Goal: Task Accomplishment & Management: Use online tool/utility

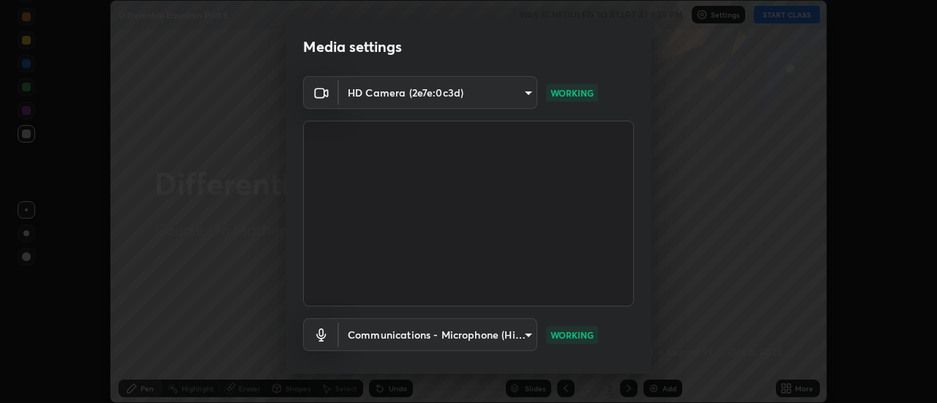
scroll to position [77, 0]
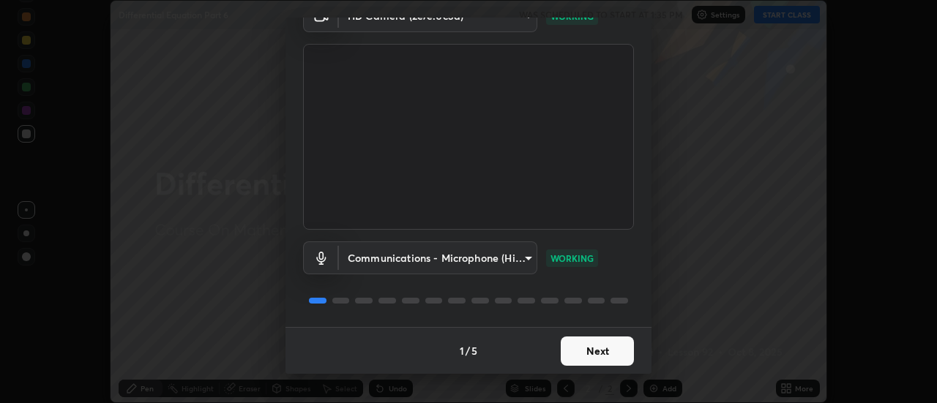
click at [584, 351] on button "Next" at bounding box center [597, 351] width 73 height 29
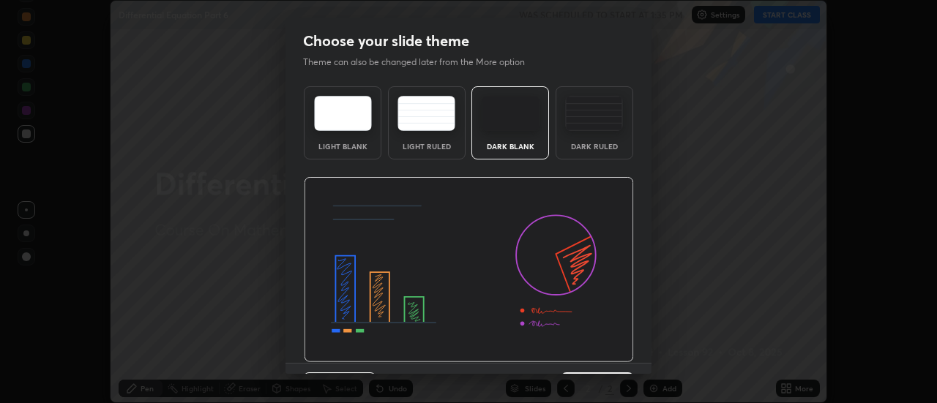
scroll to position [36, 0]
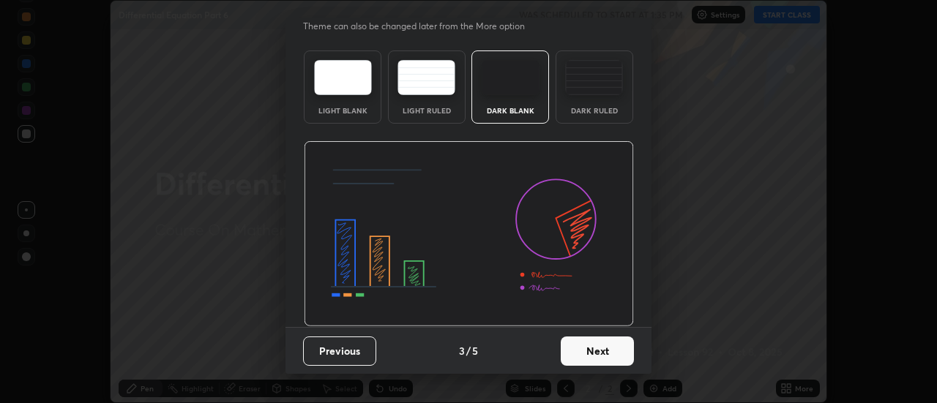
click at [586, 353] on button "Next" at bounding box center [597, 351] width 73 height 29
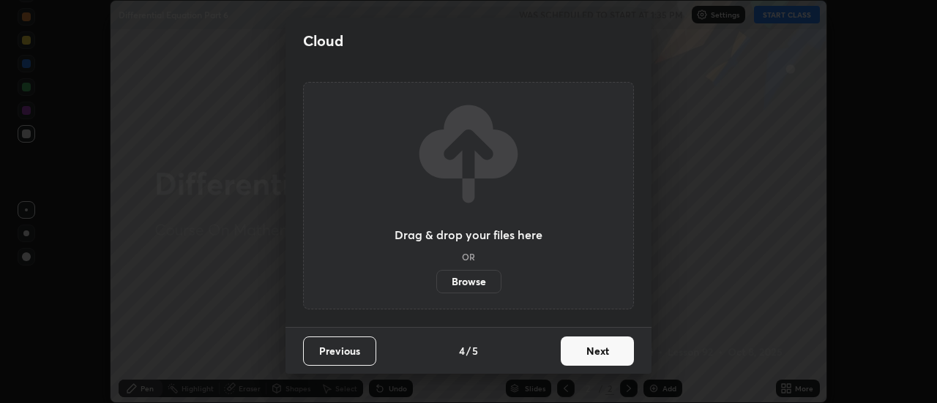
scroll to position [0, 0]
click at [592, 362] on button "Next" at bounding box center [597, 351] width 73 height 29
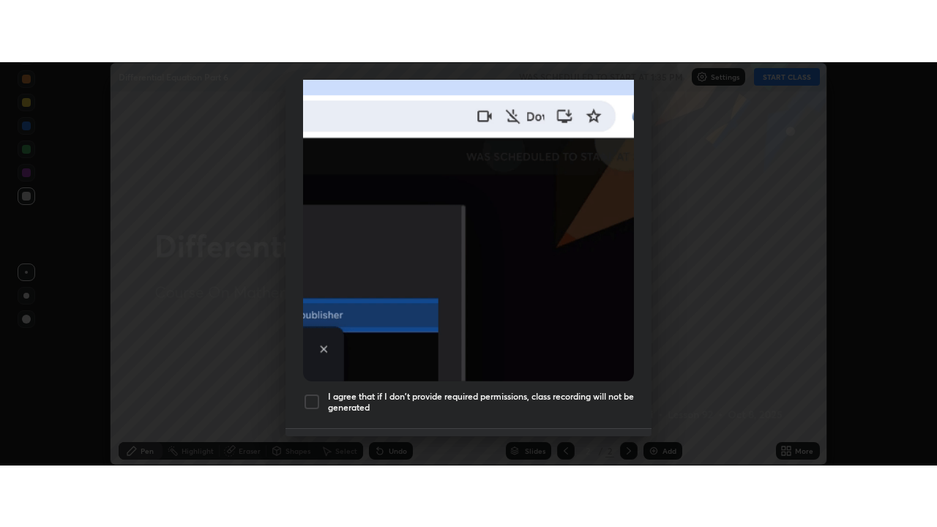
scroll to position [376, 0]
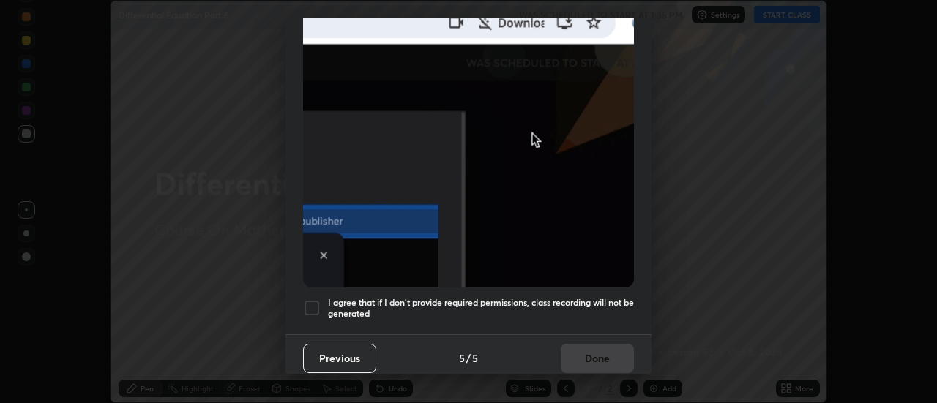
click at [568, 297] on h5 "I agree that if I don't provide required permissions, class recording will not …" at bounding box center [481, 308] width 306 height 23
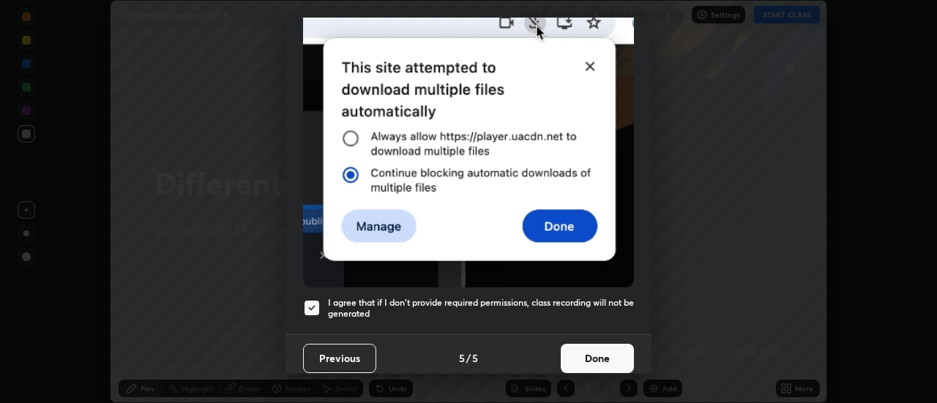
click at [585, 351] on button "Done" at bounding box center [597, 358] width 73 height 29
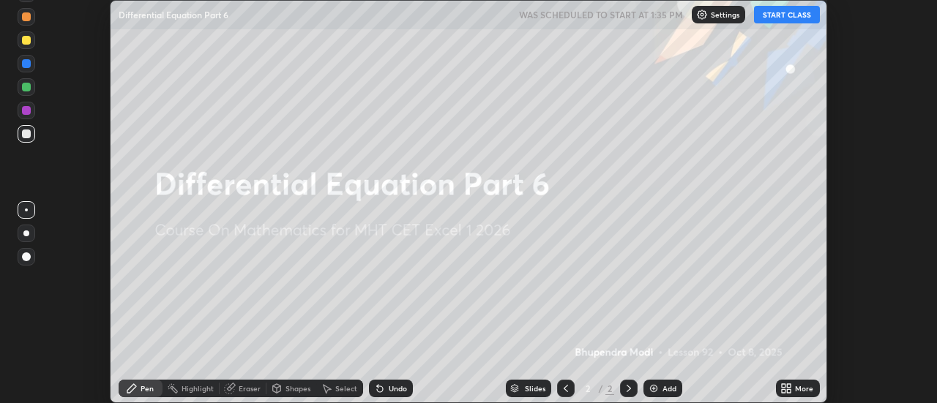
click at [784, 388] on icon at bounding box center [787, 389] width 12 height 12
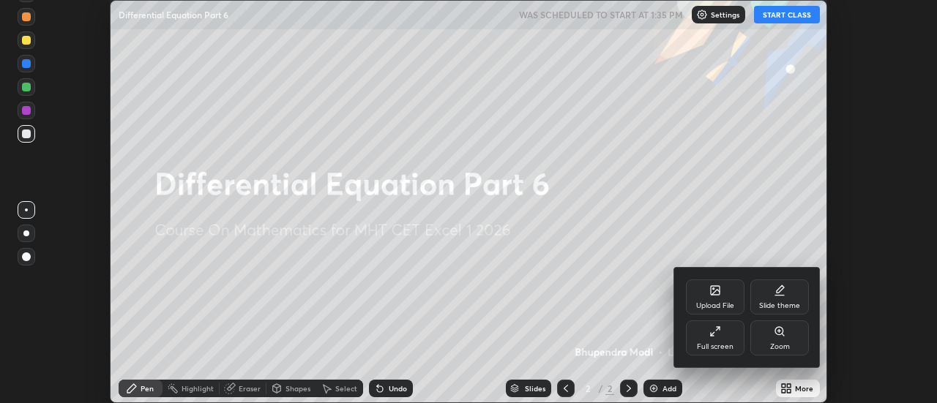
click at [697, 349] on div "Full screen" at bounding box center [715, 346] width 37 height 7
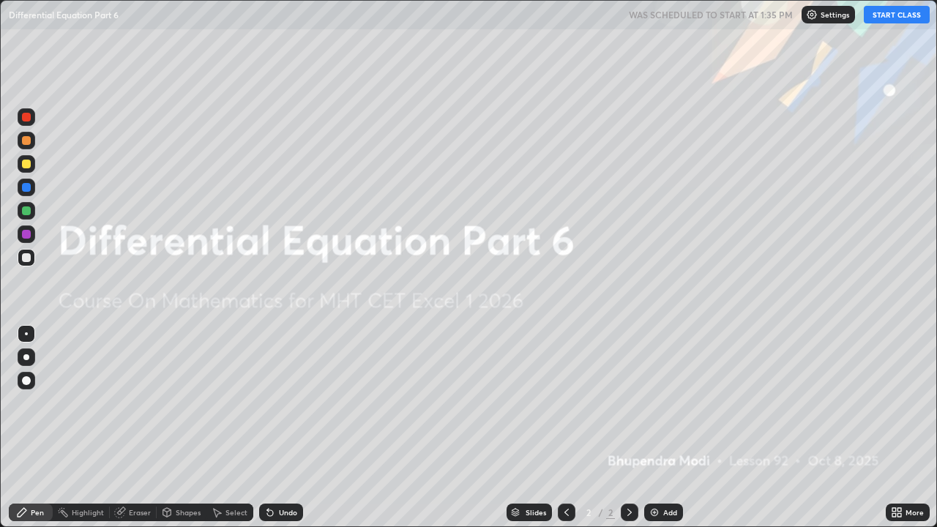
scroll to position [527, 937]
click at [901, 17] on button "START CLASS" at bounding box center [897, 15] width 66 height 18
click at [655, 403] on img at bounding box center [655, 513] width 12 height 12
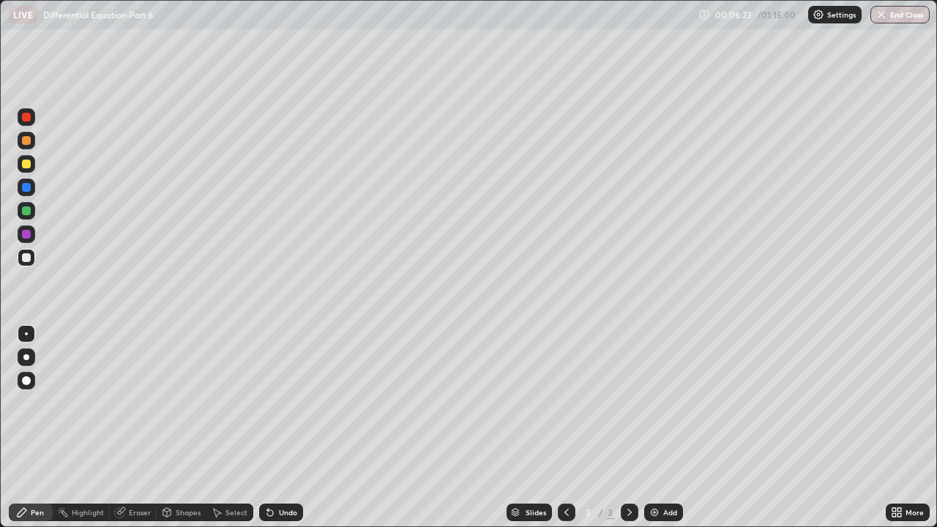
click at [138, 403] on div "Eraser" at bounding box center [140, 512] width 22 height 7
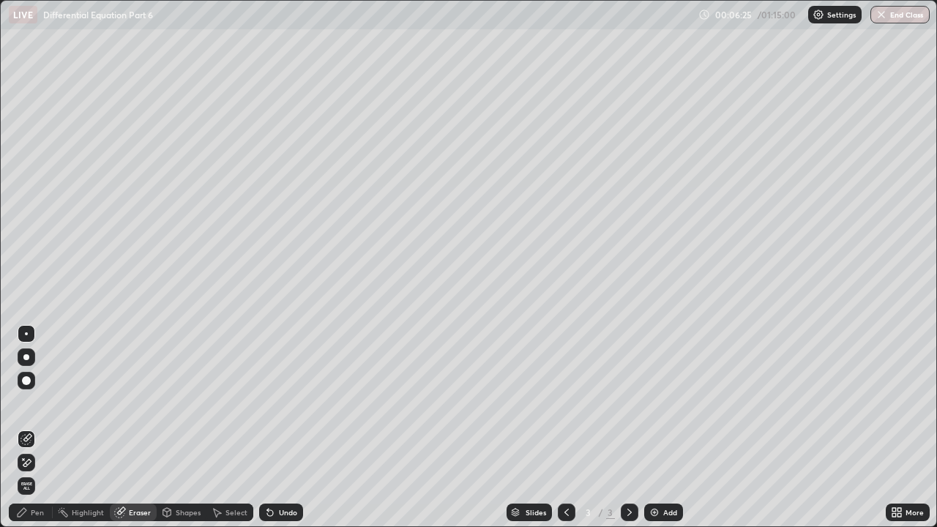
click at [36, 403] on div "Pen" at bounding box center [31, 513] width 44 height 18
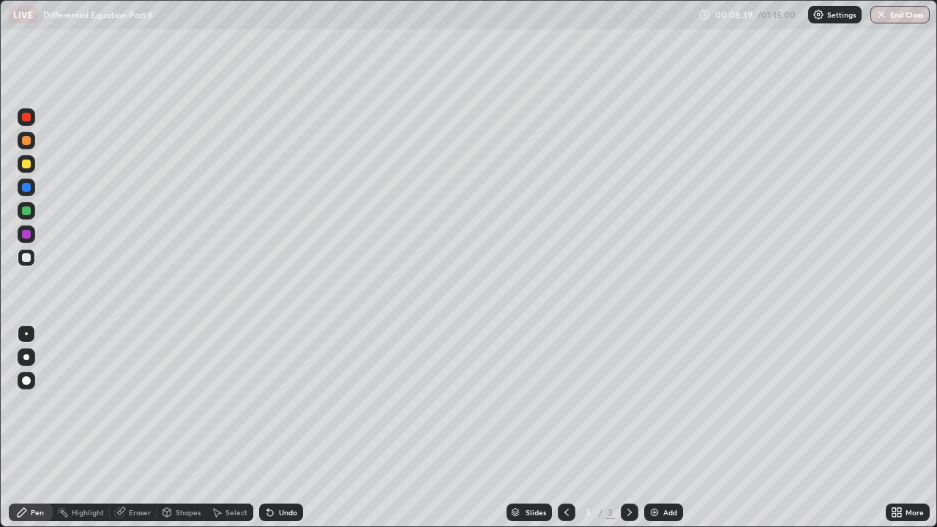
click at [279, 403] on div "Undo" at bounding box center [288, 512] width 18 height 7
click at [286, 403] on div "Undo" at bounding box center [281, 513] width 44 height 18
click at [286, 403] on div "Undo" at bounding box center [288, 512] width 18 height 7
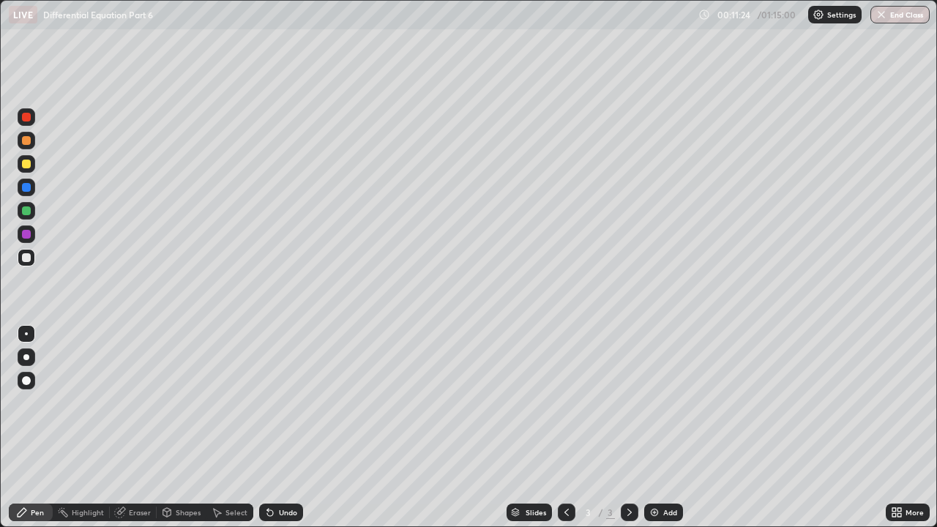
click at [286, 403] on div "Undo" at bounding box center [288, 512] width 18 height 7
click at [284, 403] on div "Undo" at bounding box center [288, 512] width 18 height 7
click at [653, 403] on img at bounding box center [655, 513] width 12 height 12
click at [565, 403] on icon at bounding box center [567, 513] width 12 height 12
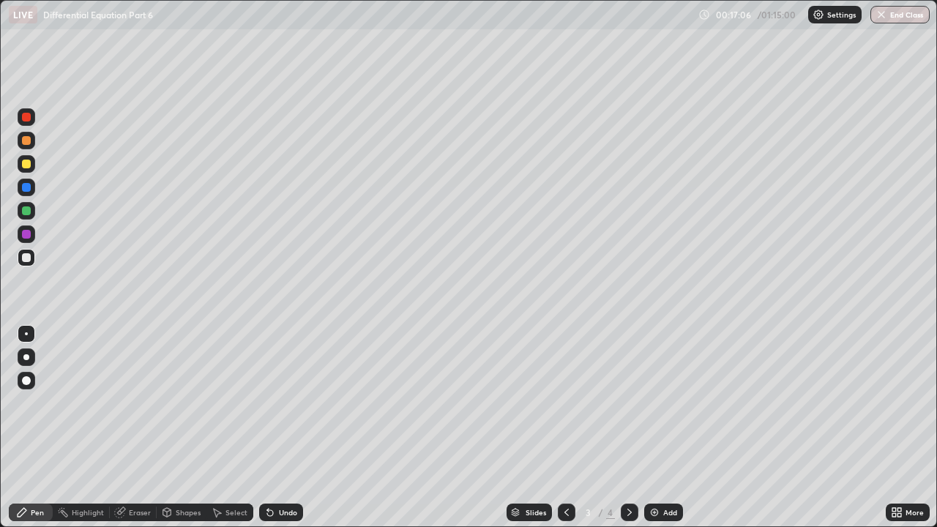
click at [630, 403] on icon at bounding box center [630, 513] width 12 height 12
click at [565, 403] on icon at bounding box center [567, 513] width 12 height 12
click at [636, 403] on div at bounding box center [630, 513] width 18 height 18
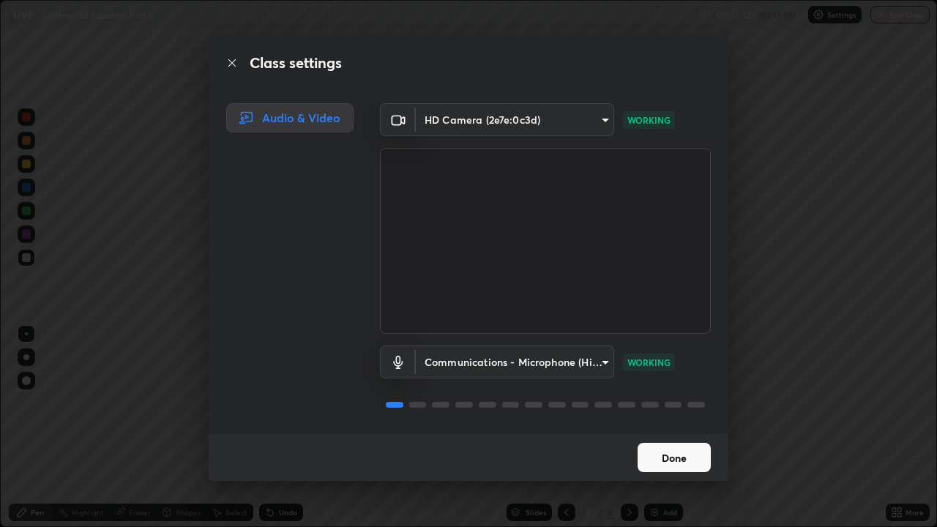
click at [701, 403] on button "Done" at bounding box center [674, 457] width 73 height 29
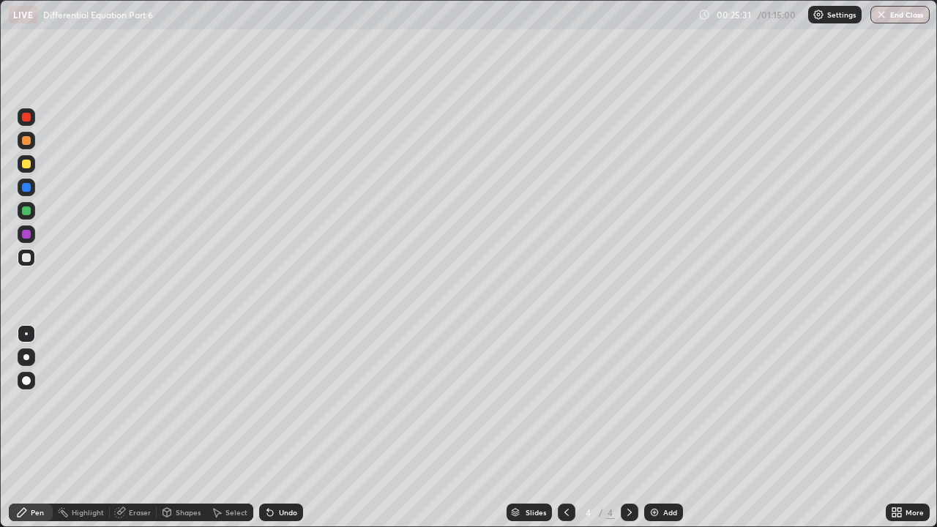
click at [661, 403] on div "Add" at bounding box center [663, 513] width 39 height 18
click at [286, 403] on div "Undo" at bounding box center [288, 512] width 18 height 7
click at [651, 403] on img at bounding box center [655, 513] width 12 height 12
click at [287, 403] on div "Undo" at bounding box center [288, 512] width 18 height 7
click at [661, 403] on div "Add" at bounding box center [663, 513] width 39 height 18
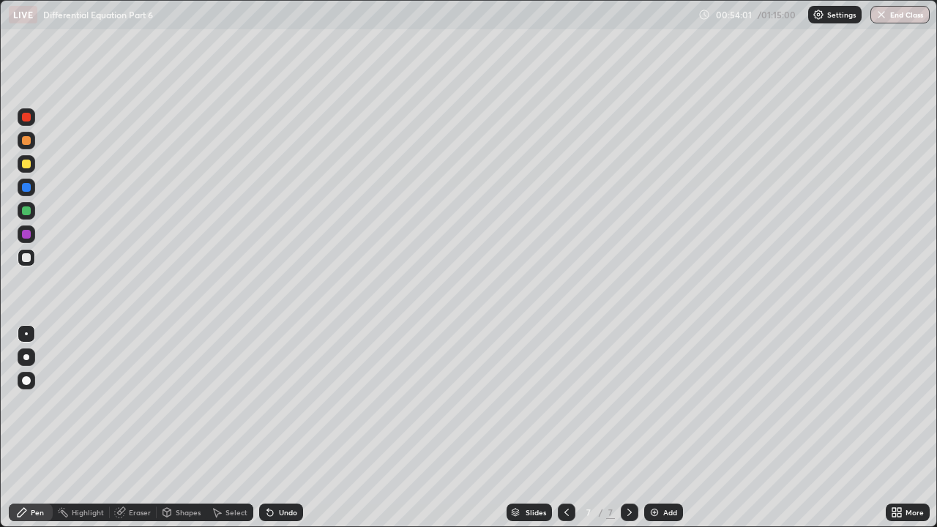
click at [136, 403] on div "Eraser" at bounding box center [133, 513] width 47 height 18
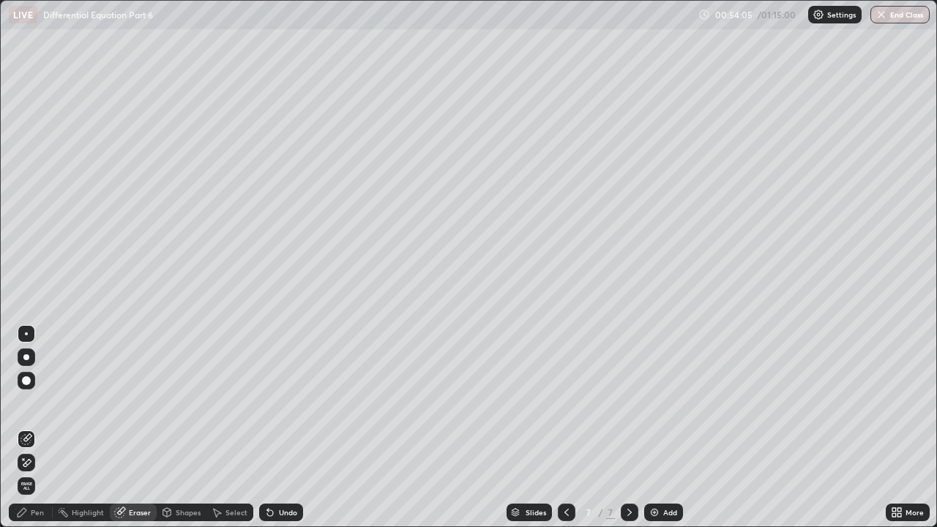
click at [44, 403] on div "Pen" at bounding box center [31, 513] width 44 height 18
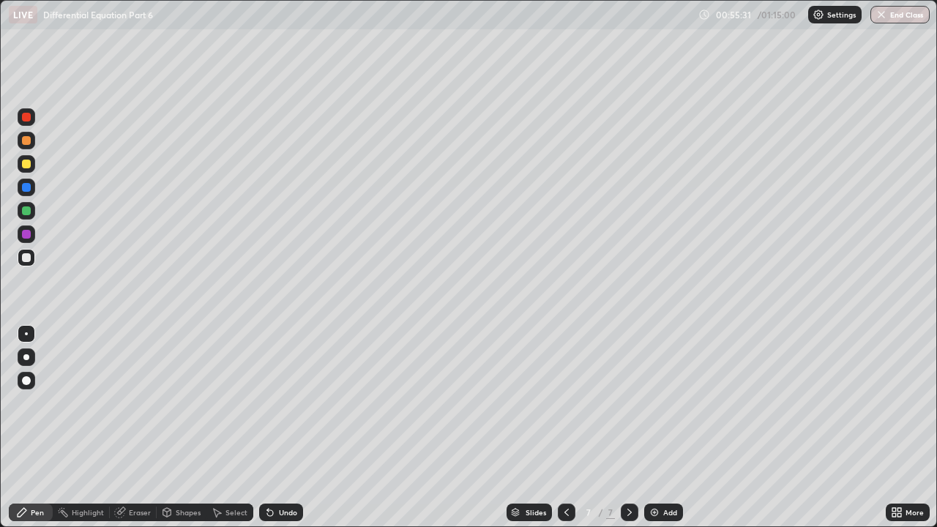
click at [289, 403] on div "Undo" at bounding box center [288, 512] width 18 height 7
click at [135, 403] on div "Eraser" at bounding box center [140, 512] width 22 height 7
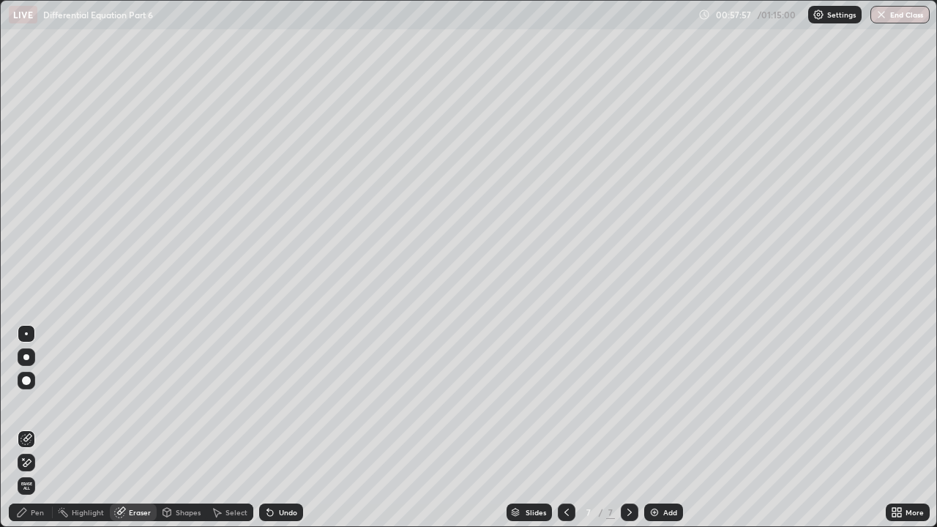
click at [45, 403] on div "Pen" at bounding box center [31, 513] width 44 height 18
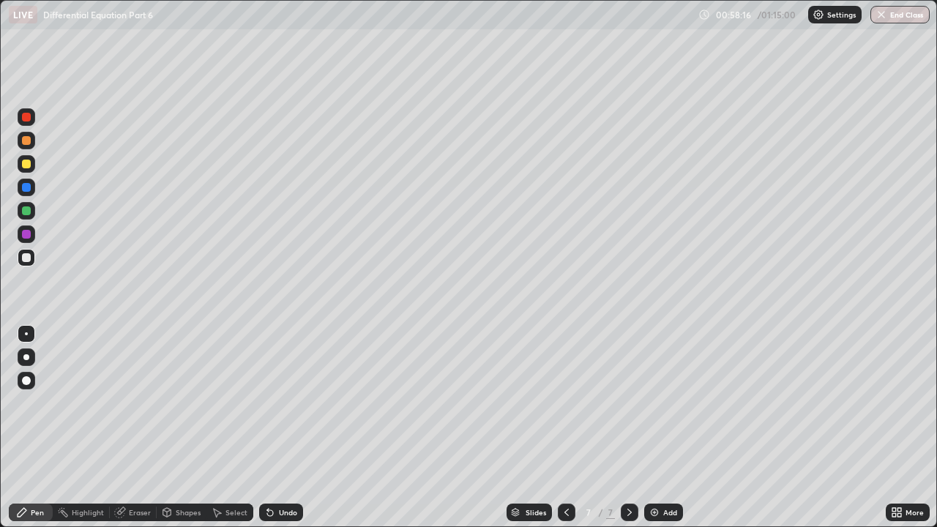
click at [137, 403] on div "Eraser" at bounding box center [140, 512] width 22 height 7
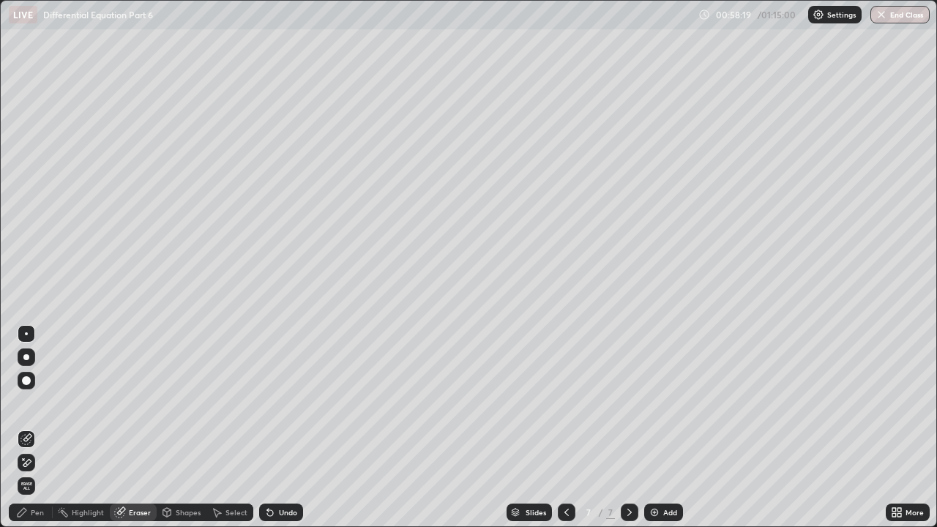
click at [30, 403] on div "Pen" at bounding box center [31, 513] width 44 height 18
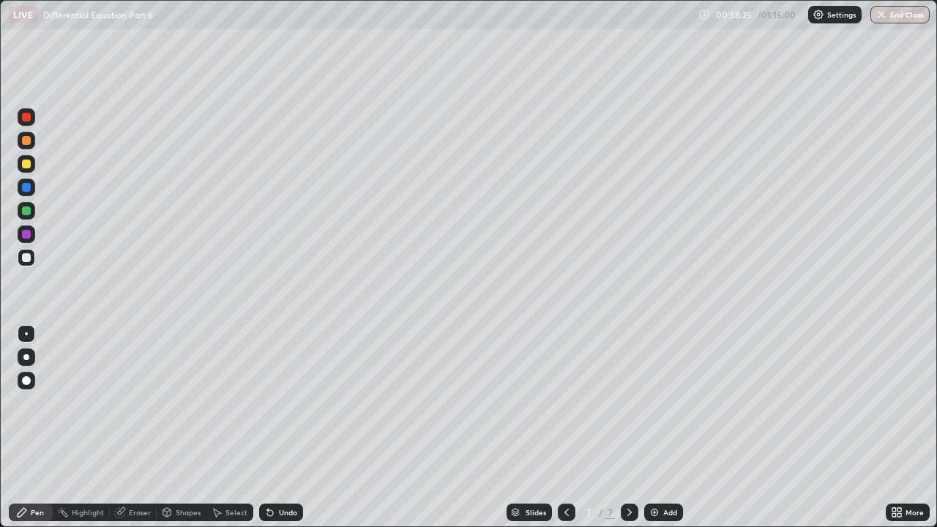
click at [133, 403] on div "Eraser" at bounding box center [140, 512] width 22 height 7
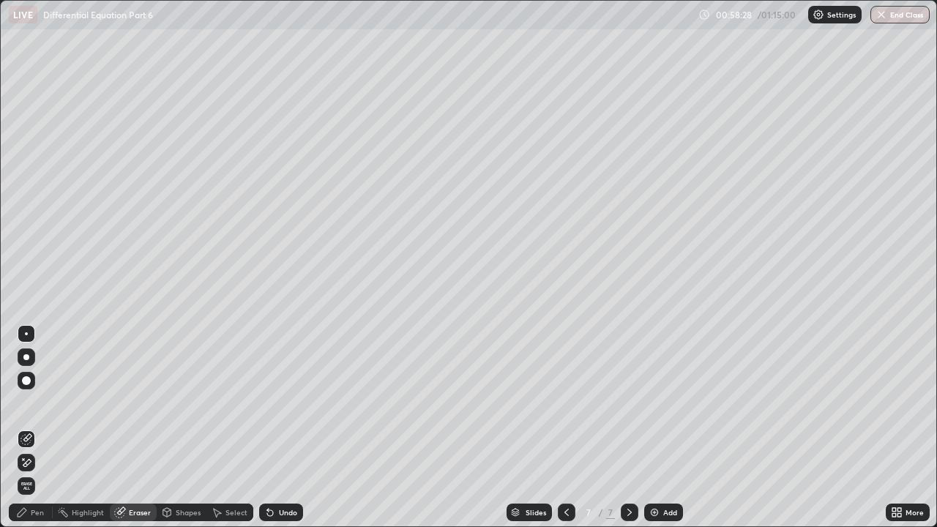
click at [41, 403] on div "Pen" at bounding box center [31, 513] width 44 height 18
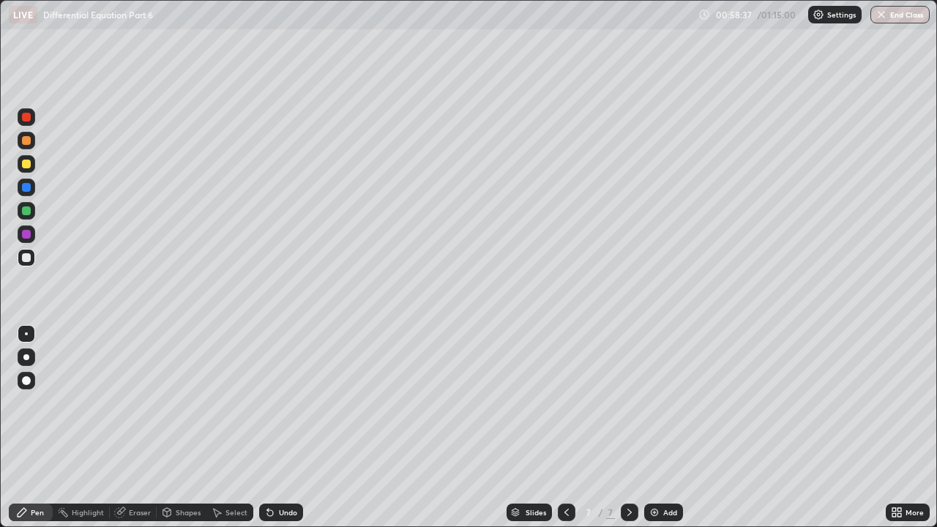
click at [142, 403] on div "Eraser" at bounding box center [140, 512] width 22 height 7
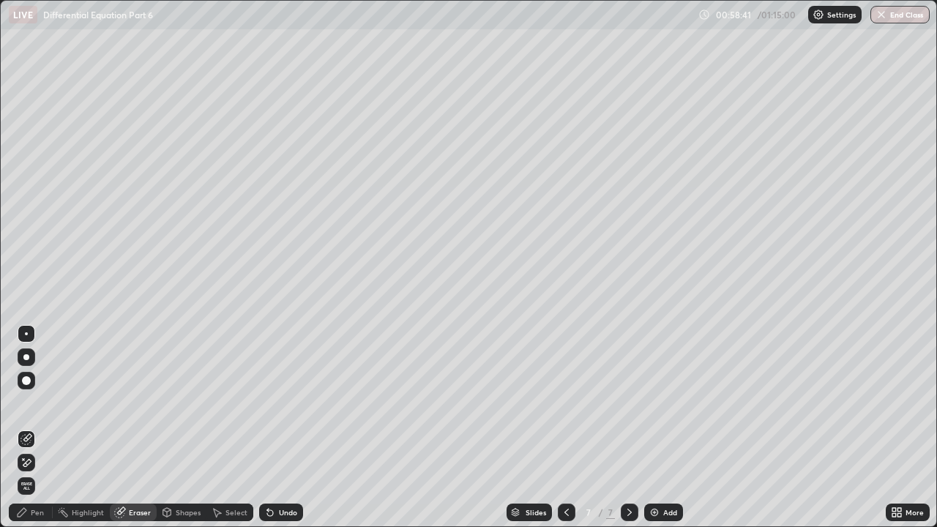
click at [40, 403] on div "Pen" at bounding box center [37, 512] width 13 height 7
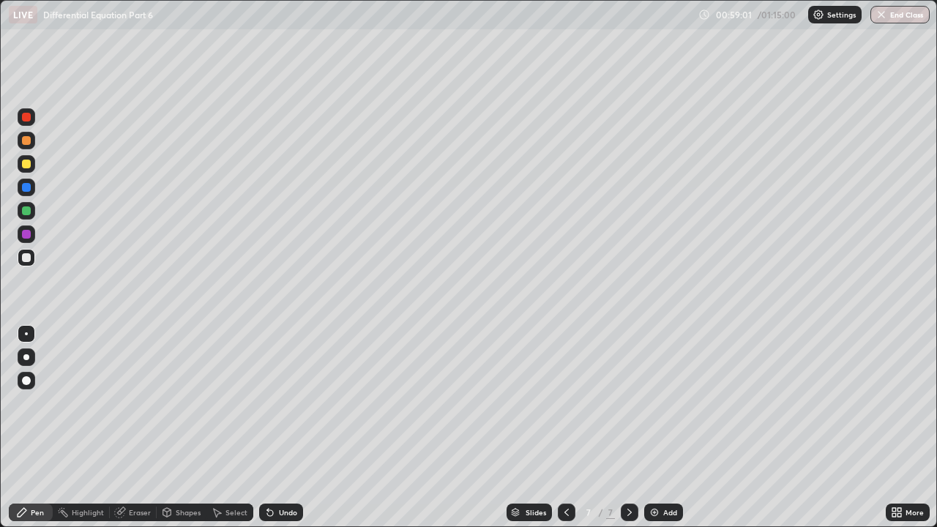
click at [291, 403] on div "Undo" at bounding box center [288, 512] width 18 height 7
click at [287, 403] on div "Undo" at bounding box center [281, 513] width 44 height 18
click at [283, 403] on div "Undo" at bounding box center [281, 513] width 44 height 18
click at [282, 403] on div "Undo" at bounding box center [281, 513] width 44 height 18
click at [284, 403] on div "Undo" at bounding box center [288, 512] width 18 height 7
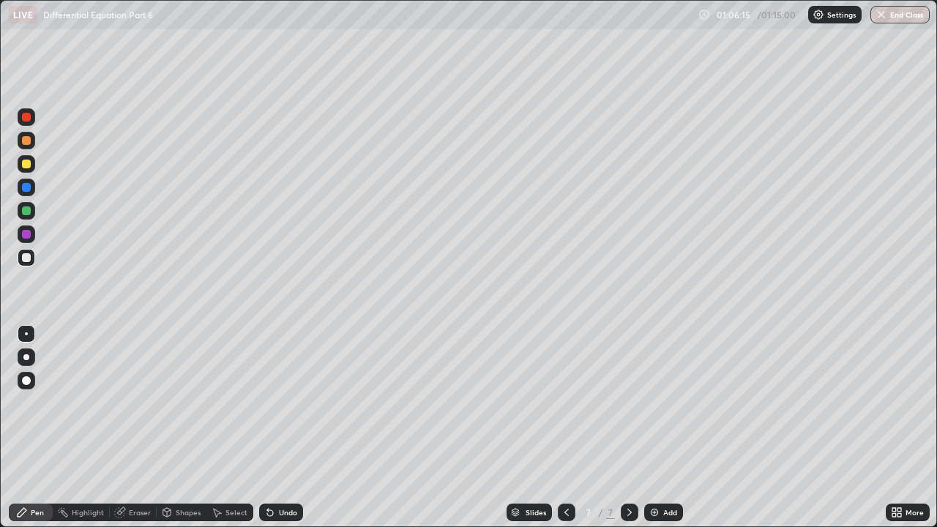
click at [657, 403] on img at bounding box center [655, 513] width 12 height 12
click at [280, 403] on div "Undo" at bounding box center [288, 512] width 18 height 7
click at [276, 403] on div "Undo" at bounding box center [281, 513] width 44 height 18
click at [280, 403] on div "Undo" at bounding box center [288, 512] width 18 height 7
click at [289, 403] on div "Undo" at bounding box center [288, 512] width 18 height 7
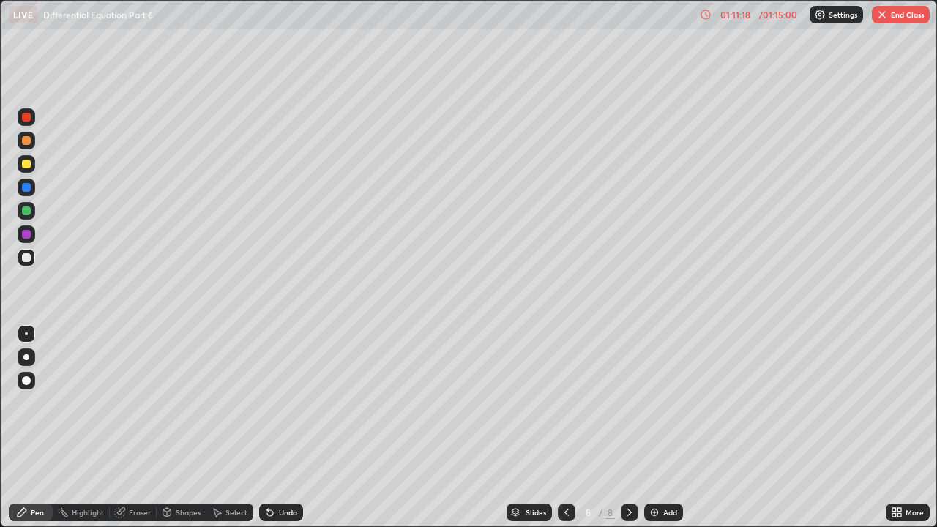
click at [300, 403] on div "Undo" at bounding box center [281, 513] width 44 height 18
click at [291, 403] on div "Undo" at bounding box center [288, 512] width 18 height 7
click at [664, 403] on div "Add" at bounding box center [663, 513] width 39 height 18
click at [565, 403] on icon at bounding box center [567, 513] width 12 height 12
click at [628, 403] on div at bounding box center [630, 513] width 18 height 18
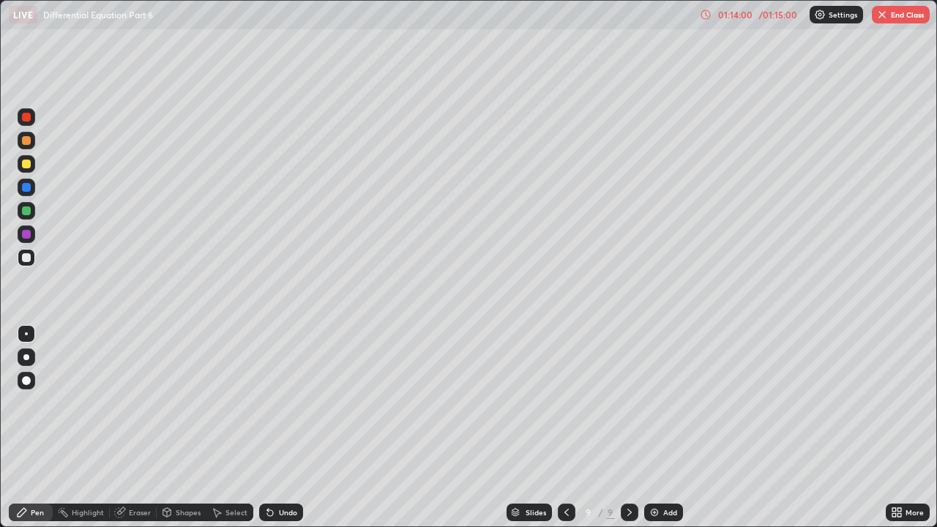
click at [565, 403] on icon at bounding box center [567, 513] width 12 height 12
click at [628, 403] on icon at bounding box center [630, 513] width 12 height 12
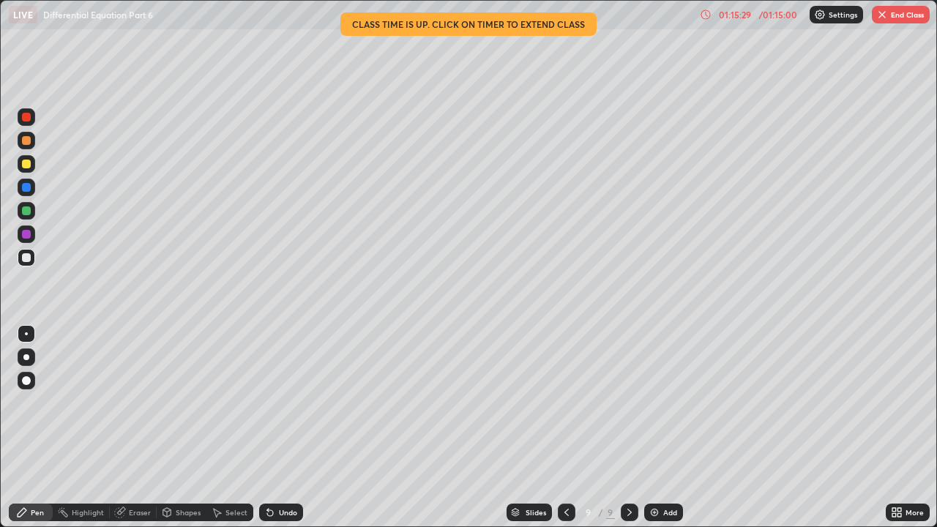
click at [291, 403] on div "Undo" at bounding box center [288, 512] width 18 height 7
click at [564, 403] on icon at bounding box center [567, 513] width 12 height 12
click at [628, 403] on icon at bounding box center [630, 513] width 12 height 12
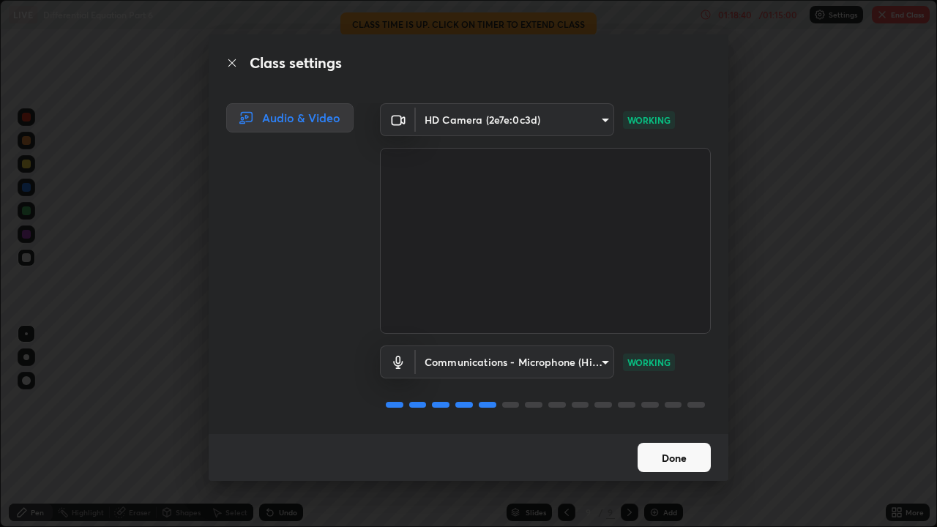
click at [667, 403] on button "Done" at bounding box center [674, 457] width 73 height 29
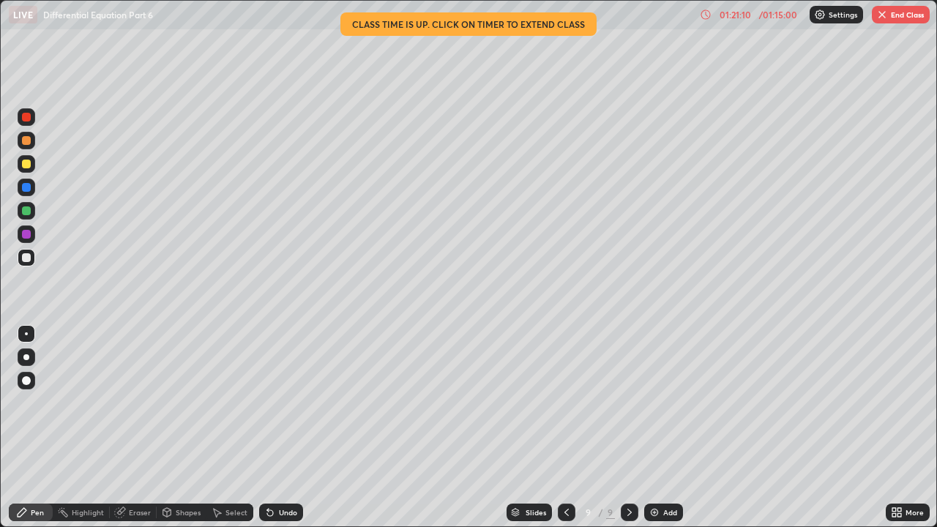
click at [896, 19] on button "End Class" at bounding box center [901, 15] width 58 height 18
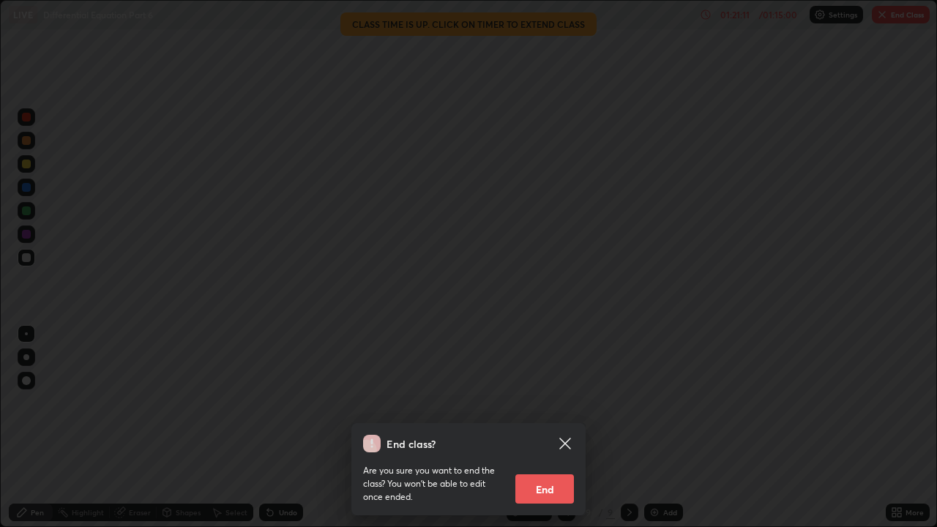
click at [554, 403] on button "End" at bounding box center [545, 489] width 59 height 29
